Goal: Transaction & Acquisition: Subscribe to service/newsletter

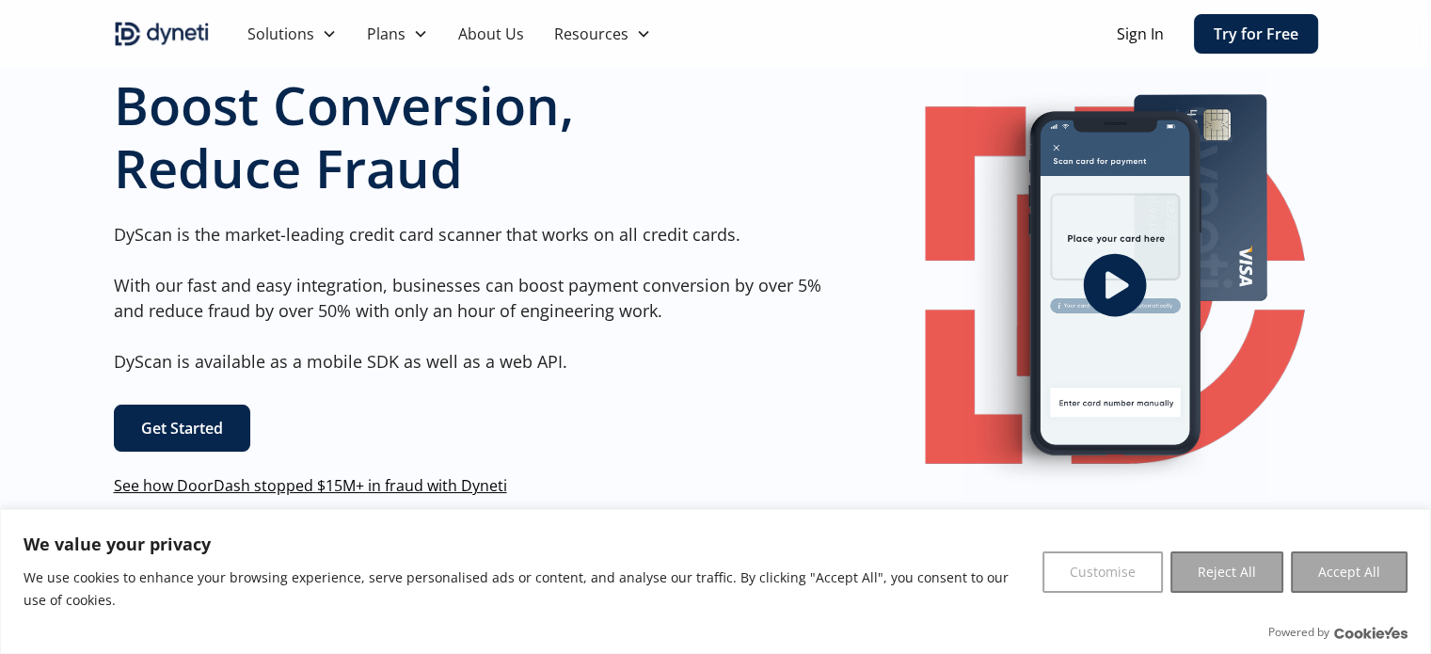
scroll to position [282, 0]
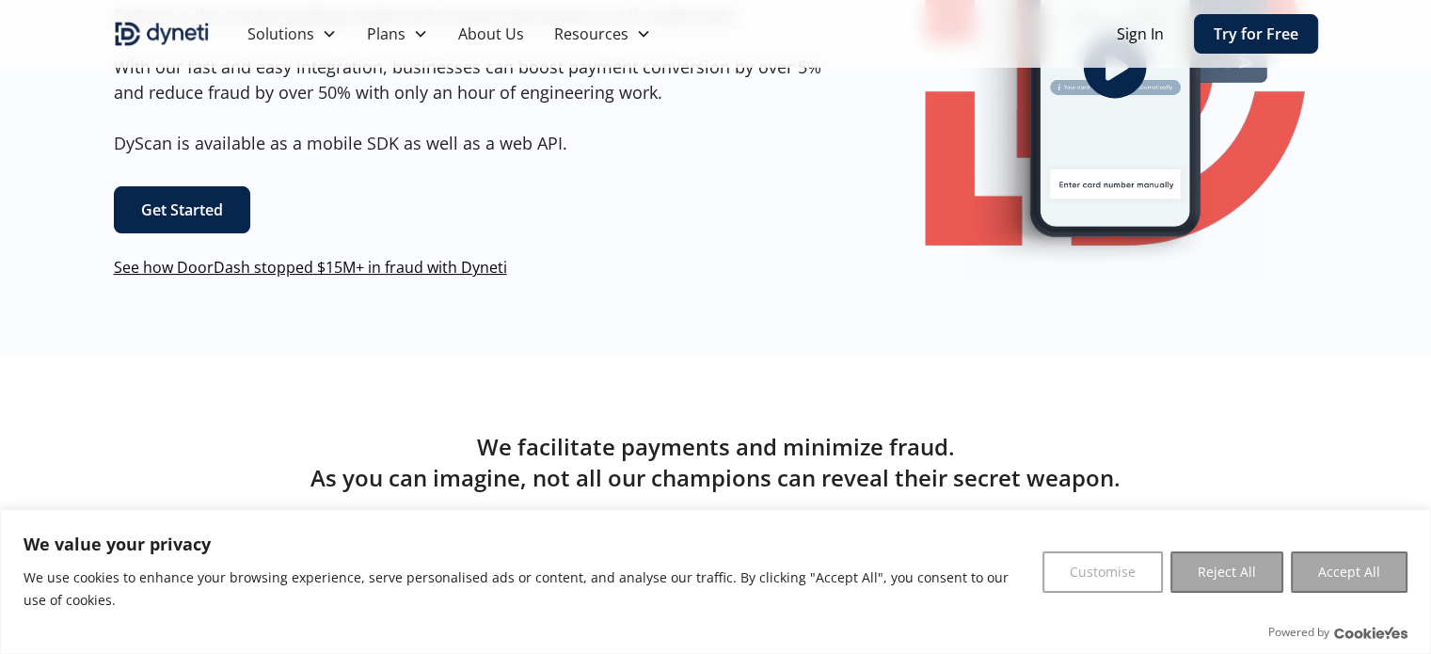
click at [181, 207] on link "Get Started" at bounding box center [182, 209] width 136 height 47
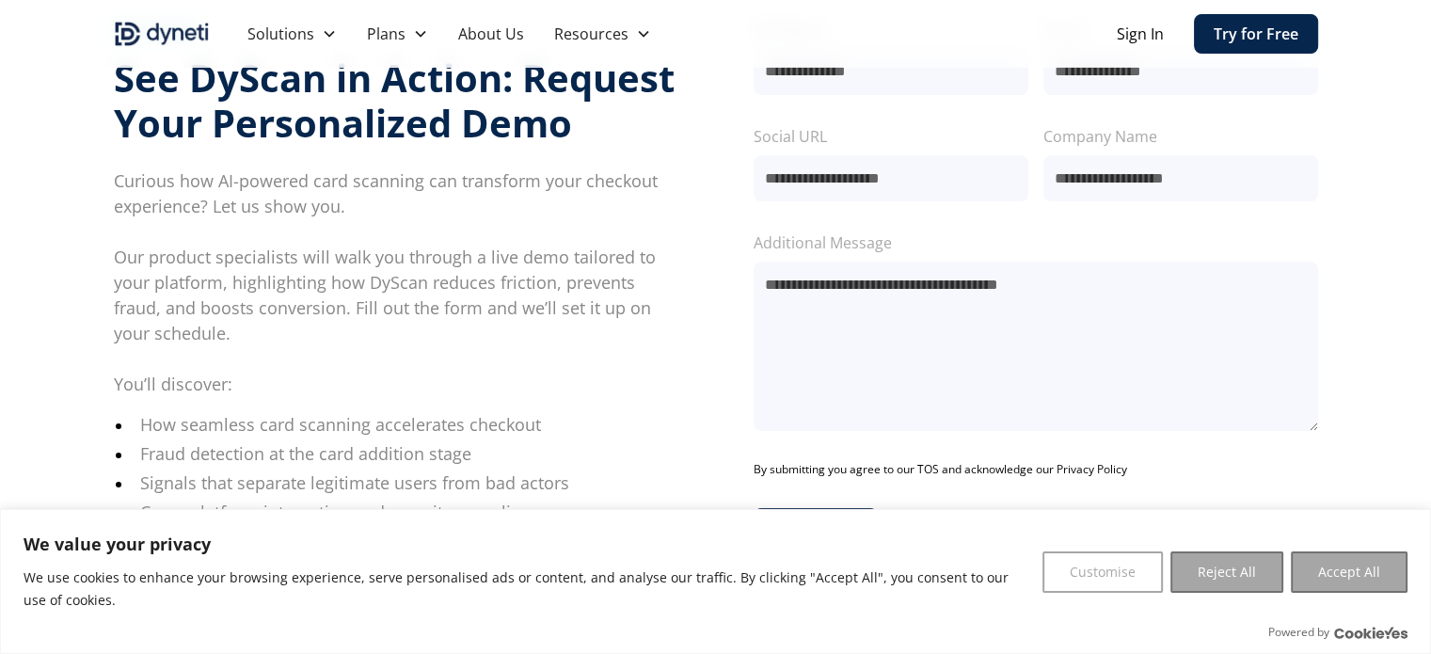
scroll to position [132, 0]
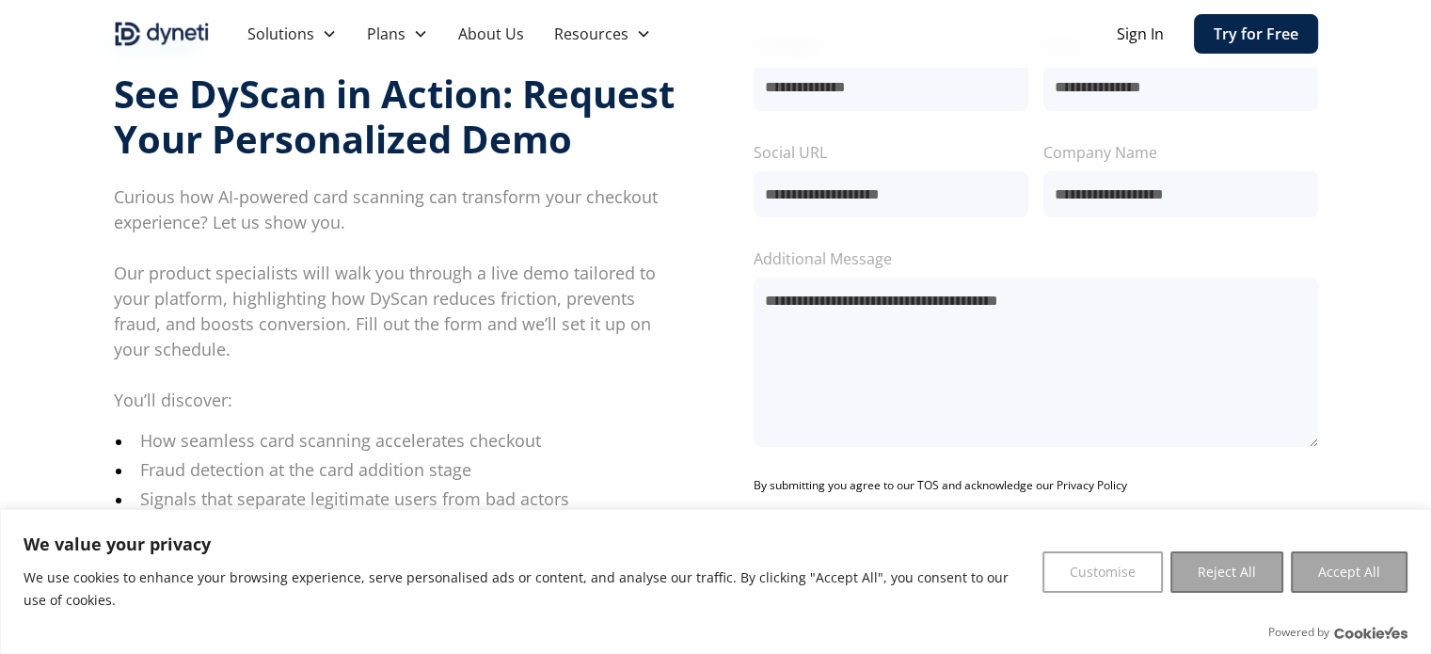
click at [1302, 33] on link "Try for Free" at bounding box center [1256, 34] width 124 height 40
